Goal: Complete application form

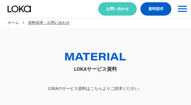
scroll to position [28, 0]
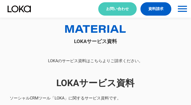
select select "その他"
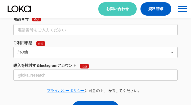
select select "その他"
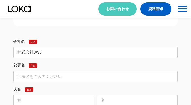
type input "株式会社JWJ"
type input "インバウンド対策事業部"
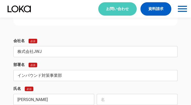
type input "[PERSON_NAME]"
type input "実紅"
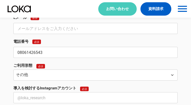
type input "08061426543"
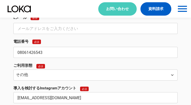
type input "[EMAIL_ADDRESS][DOMAIN_NAME]"
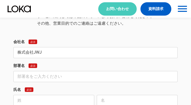
type input "株式会社JWJ"
type input "インバウンド対策事業部"
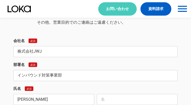
type input "[PERSON_NAME]"
type input "実紅"
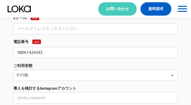
type input "08061426543"
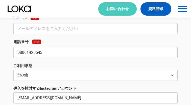
type input "[EMAIL_ADDRESS][DOMAIN_NAME]"
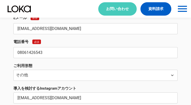
type input "[EMAIL_ADDRESS][DOMAIN_NAME]"
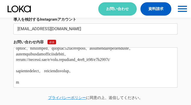
type textarea "lore・ipsumdo sitam consecteturad。elitSEDdoeiusmodt。 inc、utlaboreetdoloremagnaal…"
